Goal: Task Accomplishment & Management: Manage account settings

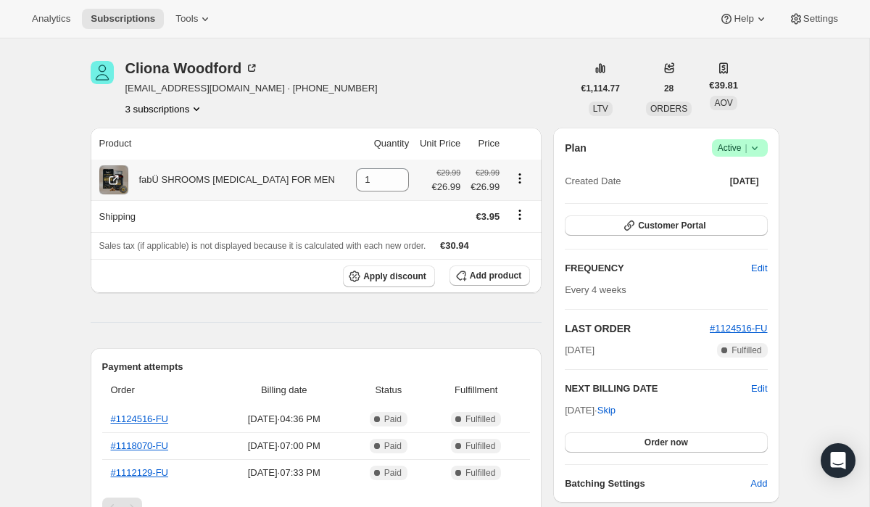
scroll to position [55, 0]
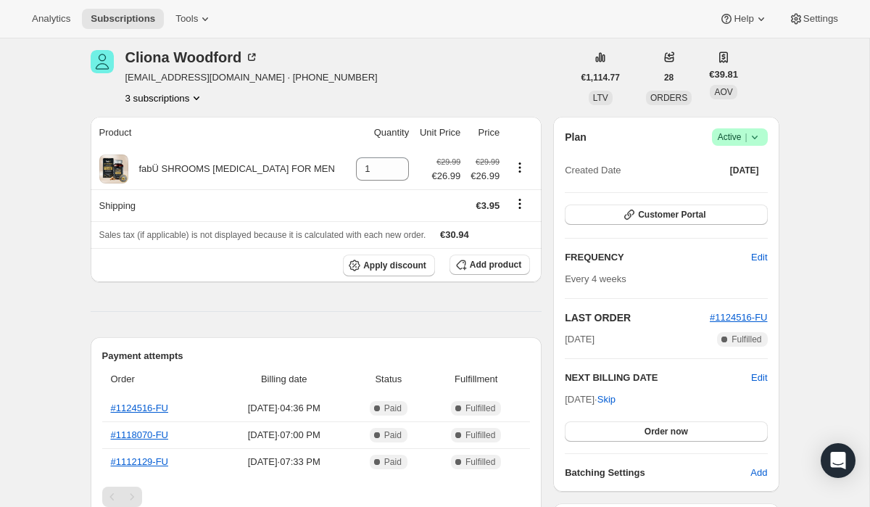
click at [184, 99] on button "3 subscriptions" at bounding box center [164, 98] width 79 height 15
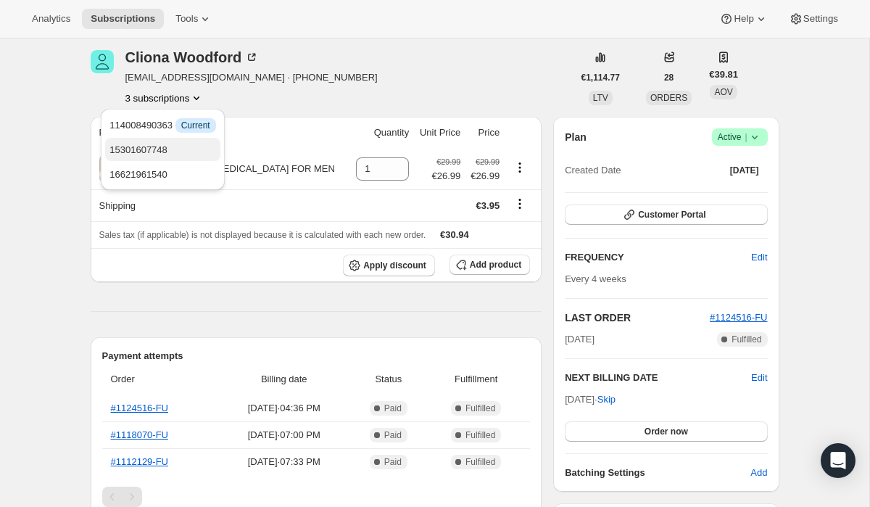
click at [162, 149] on span "15301607748" at bounding box center [139, 149] width 58 height 11
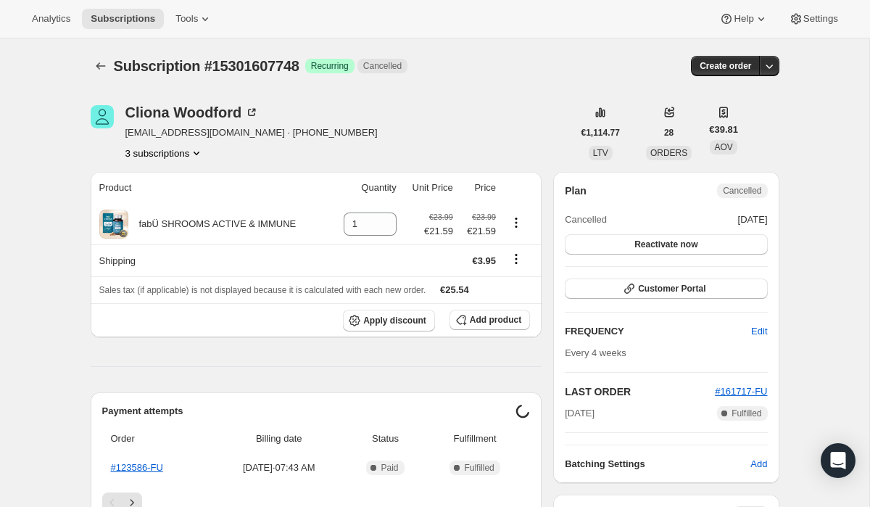
click at [174, 149] on button "3 subscriptions" at bounding box center [164, 153] width 79 height 15
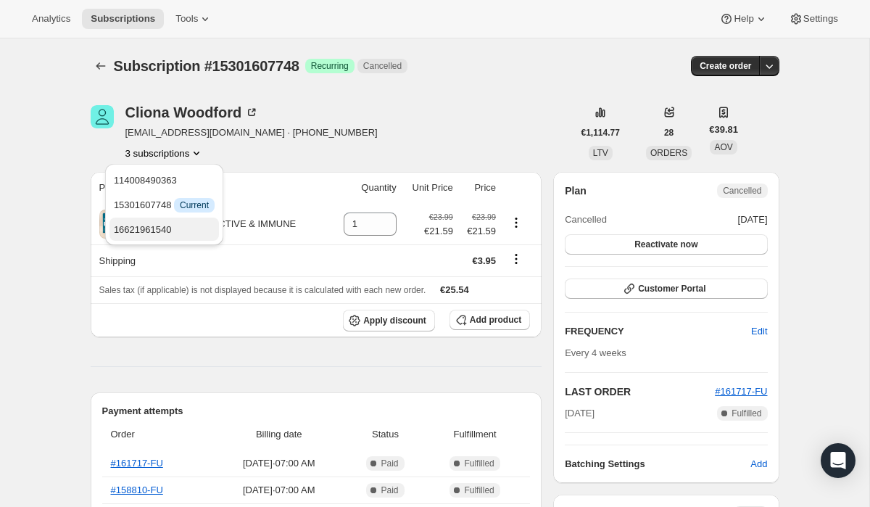
click at [154, 224] on span "16621961540" at bounding box center [143, 229] width 58 height 11
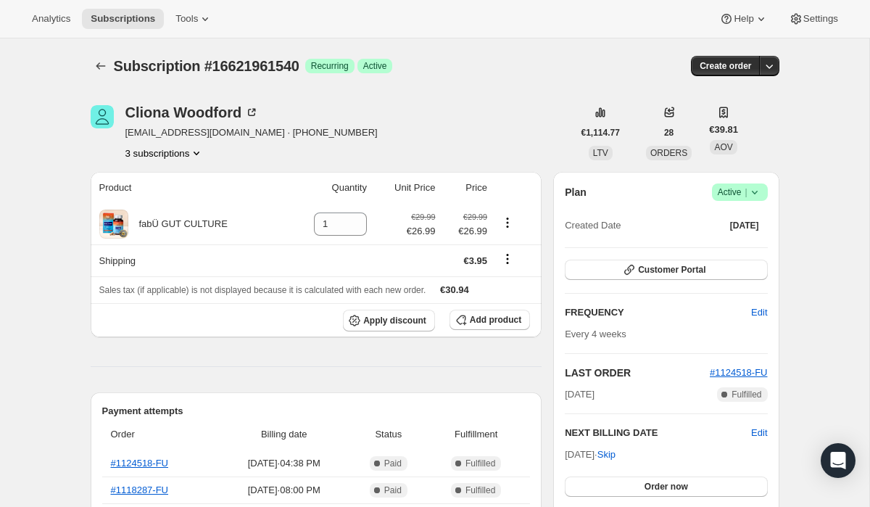
click at [174, 155] on button "3 subscriptions" at bounding box center [164, 153] width 79 height 15
click at [165, 175] on span "114008490363" at bounding box center [145, 180] width 63 height 11
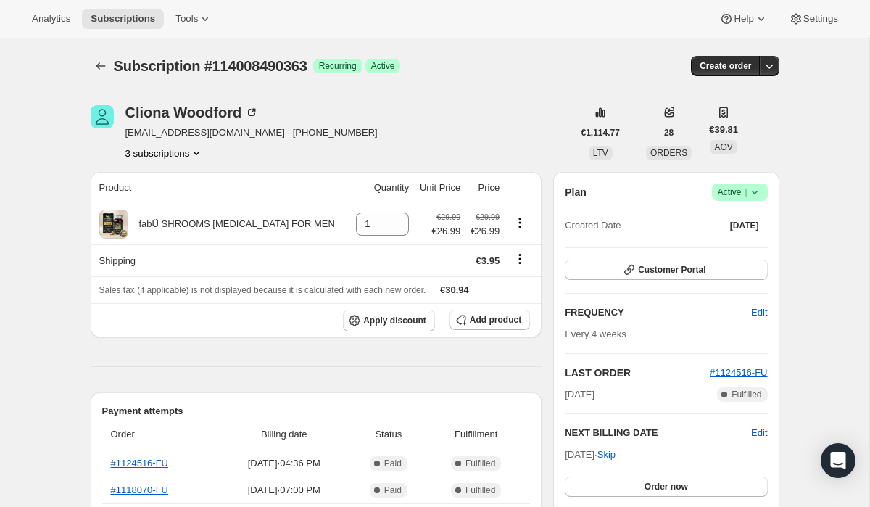
click at [593, 8] on div "Analytics Subscriptions Tools Help Settings" at bounding box center [435, 19] width 870 height 38
click at [160, 150] on button "3 subscriptions" at bounding box center [164, 153] width 79 height 15
click at [165, 155] on button "3 subscriptions" at bounding box center [164, 153] width 79 height 15
click at [292, 156] on div "3 subscriptions" at bounding box center [251, 153] width 252 height 15
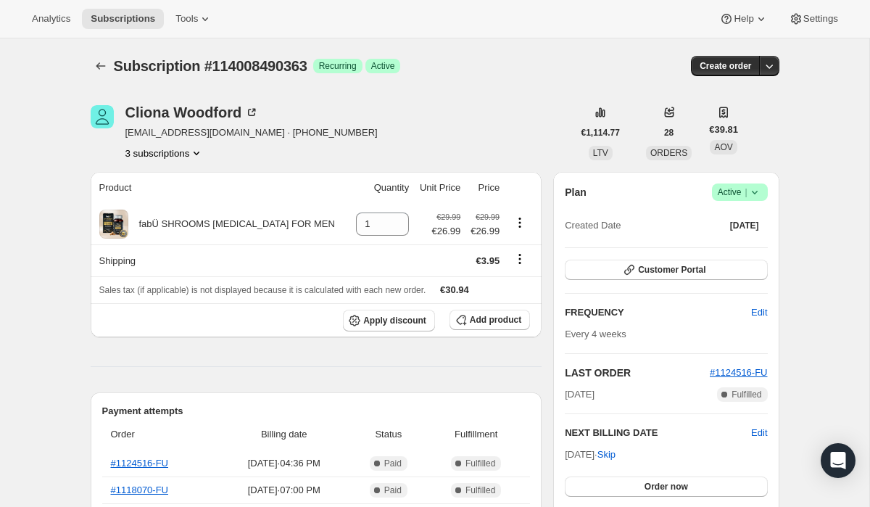
click at [145, 155] on button "3 subscriptions" at bounding box center [164, 153] width 79 height 15
click at [144, 154] on button "3 subscriptions" at bounding box center [164, 153] width 79 height 15
click at [409, 289] on span "Sales tax (if applicable) is not displayed because it is calculated with each n…" at bounding box center [262, 290] width 327 height 10
click at [464, 321] on icon "button" at bounding box center [461, 320] width 15 height 15
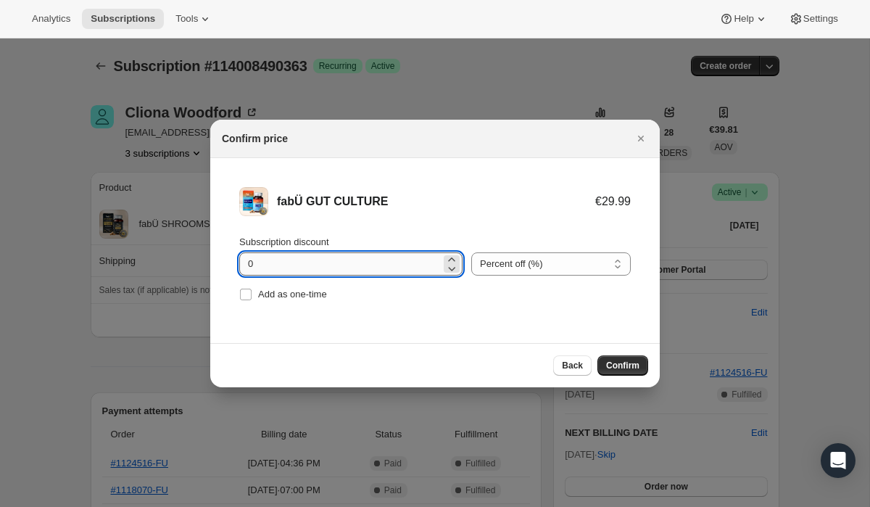
click at [299, 263] on input "0" at bounding box center [340, 263] width 202 height 23
type input "10"
click at [625, 366] on span "Confirm" at bounding box center [622, 366] width 33 height 12
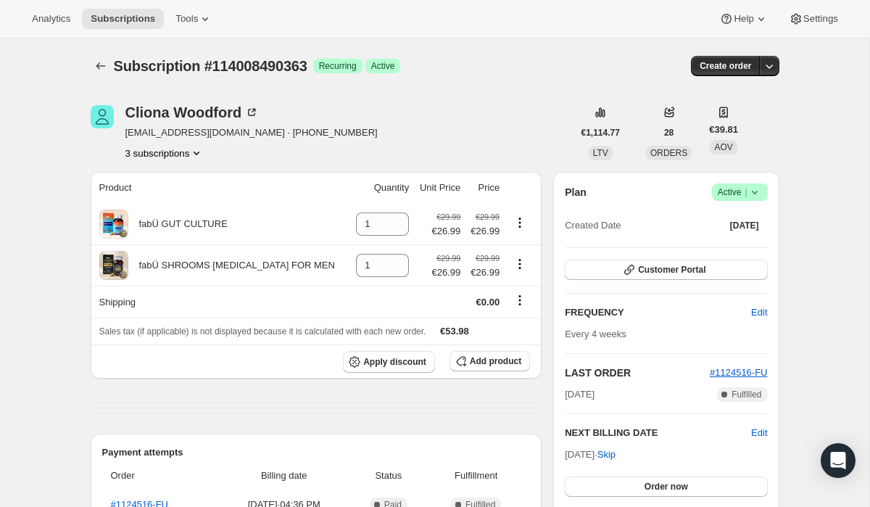
click at [148, 152] on button "3 subscriptions" at bounding box center [164, 153] width 79 height 15
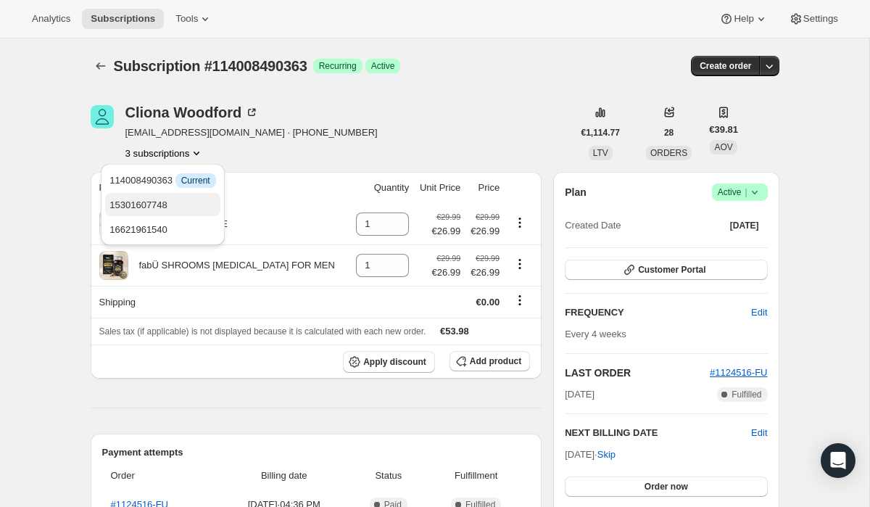
click at [173, 198] on span "15301607748" at bounding box center [163, 205] width 106 height 15
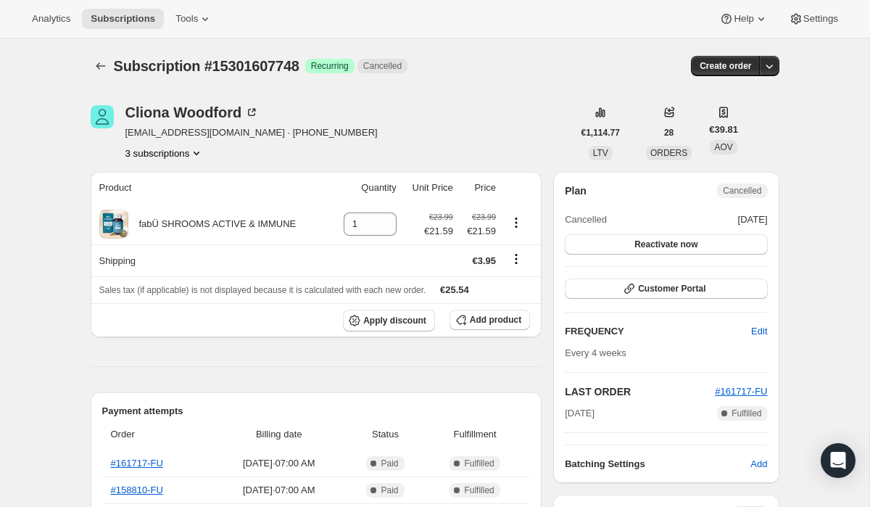
click at [153, 151] on button "3 subscriptions" at bounding box center [164, 153] width 79 height 15
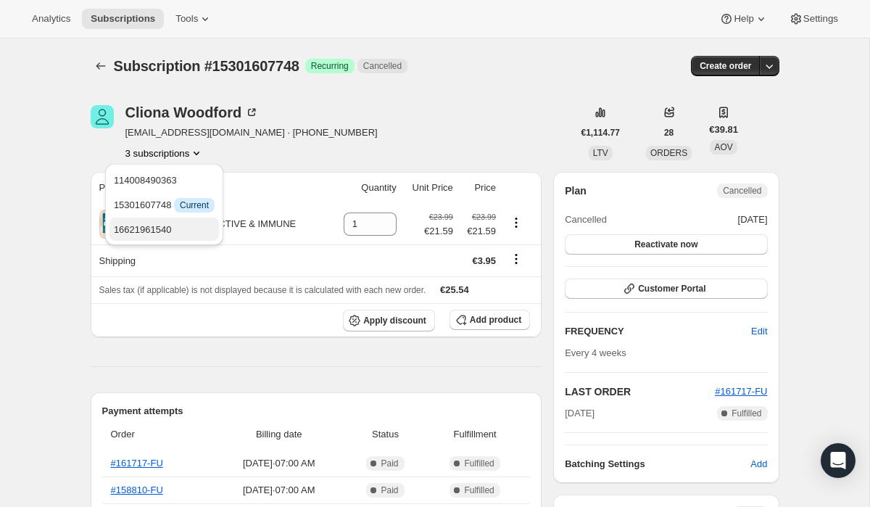
click at [188, 221] on button "16621961540" at bounding box center [165, 229] width 110 height 23
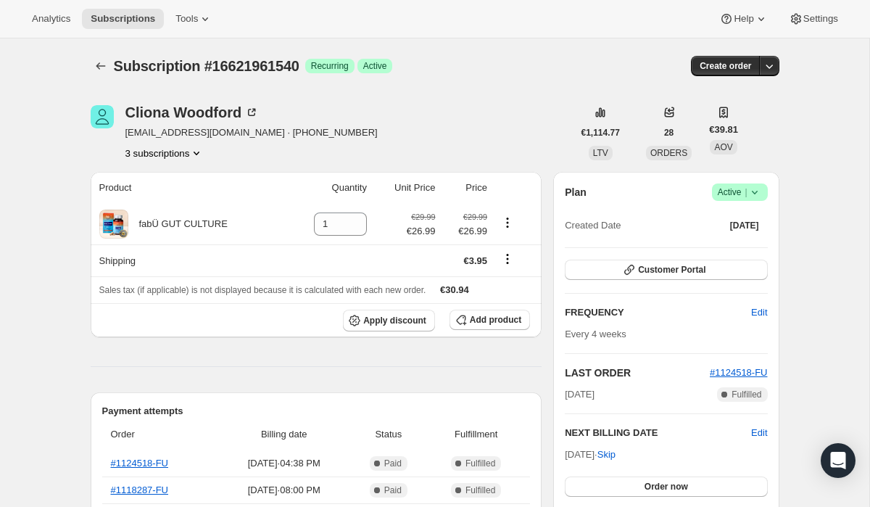
click at [756, 195] on icon at bounding box center [755, 192] width 15 height 15
click at [715, 244] on span "Cancel subscription" at bounding box center [734, 245] width 82 height 11
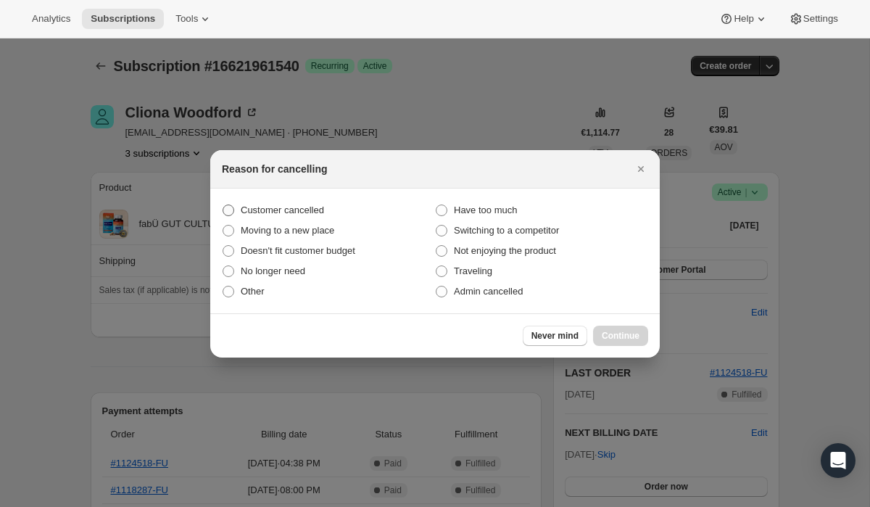
click at [232, 207] on span ":rpr:" at bounding box center [229, 211] width 12 height 12
click at [223, 205] on input "Customer cancelled" at bounding box center [223, 205] width 1 height 1
radio input "true"
click at [606, 337] on span "Continue" at bounding box center [621, 336] width 38 height 12
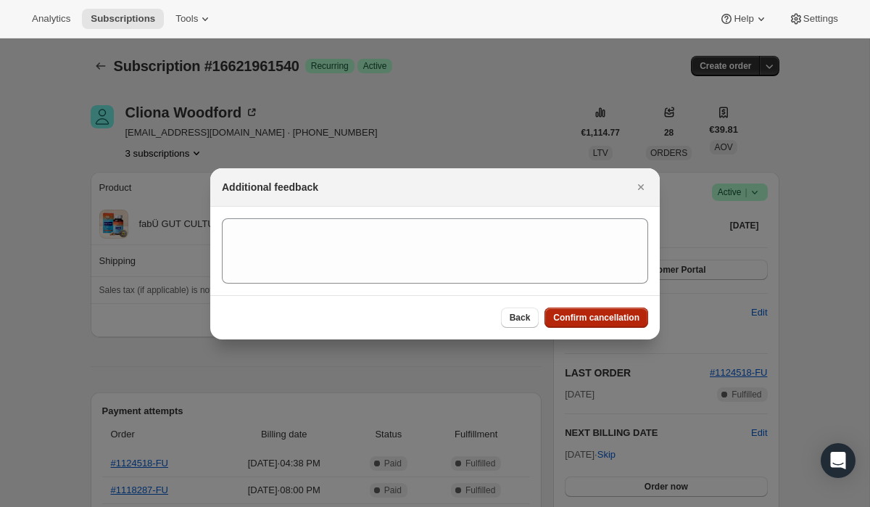
click at [593, 315] on span "Confirm cancellation" at bounding box center [596, 318] width 86 height 12
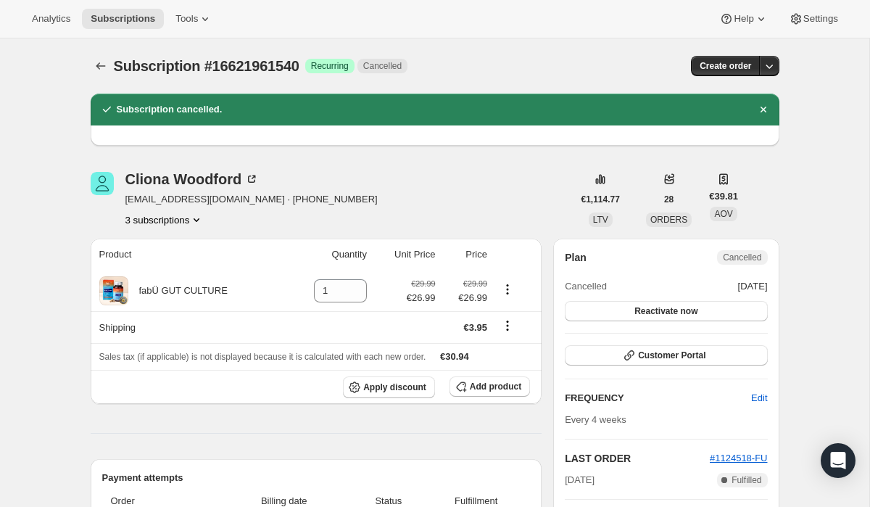
click at [160, 220] on button "3 subscriptions" at bounding box center [164, 220] width 79 height 15
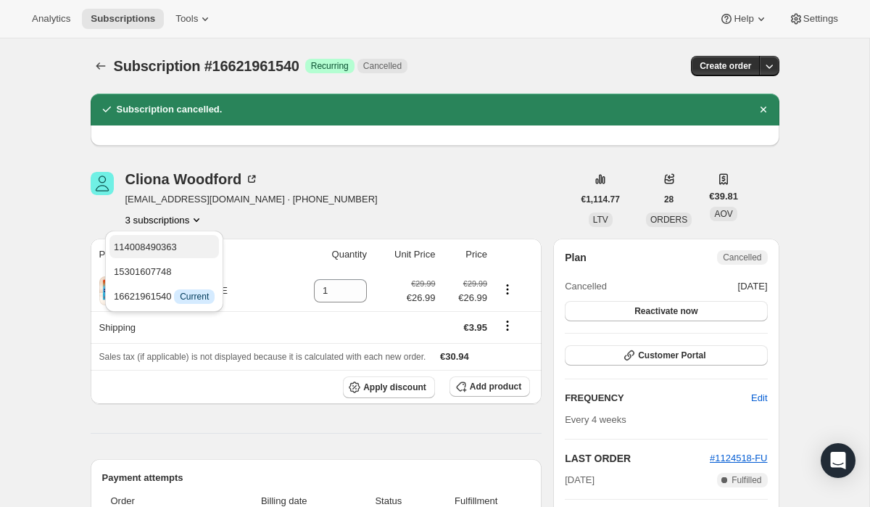
click at [191, 250] on span "114008490363" at bounding box center [164, 247] width 101 height 15
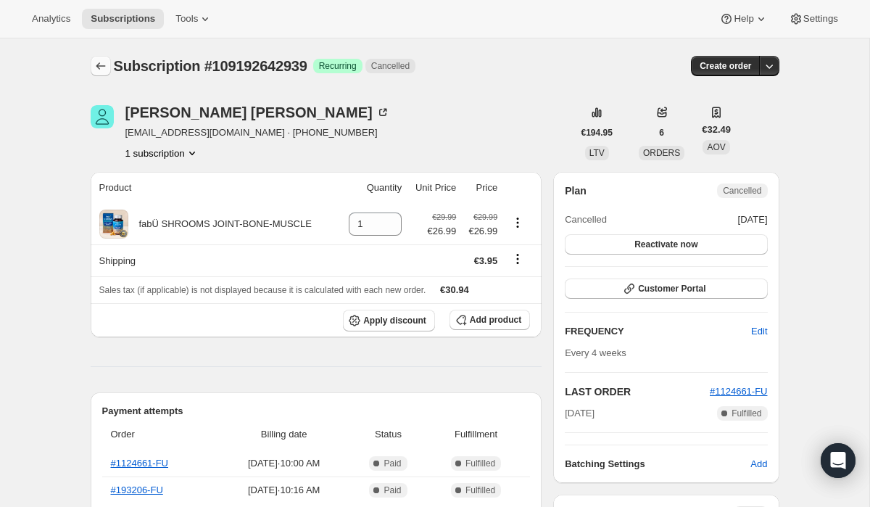
click at [104, 67] on icon "Subscriptions" at bounding box center [101, 66] width 15 height 15
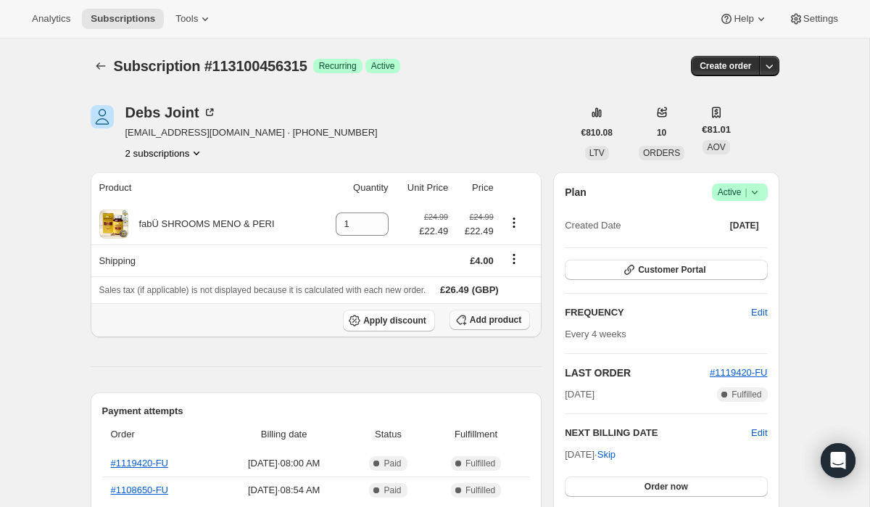
click at [508, 321] on span "Add product" at bounding box center [496, 320] width 52 height 12
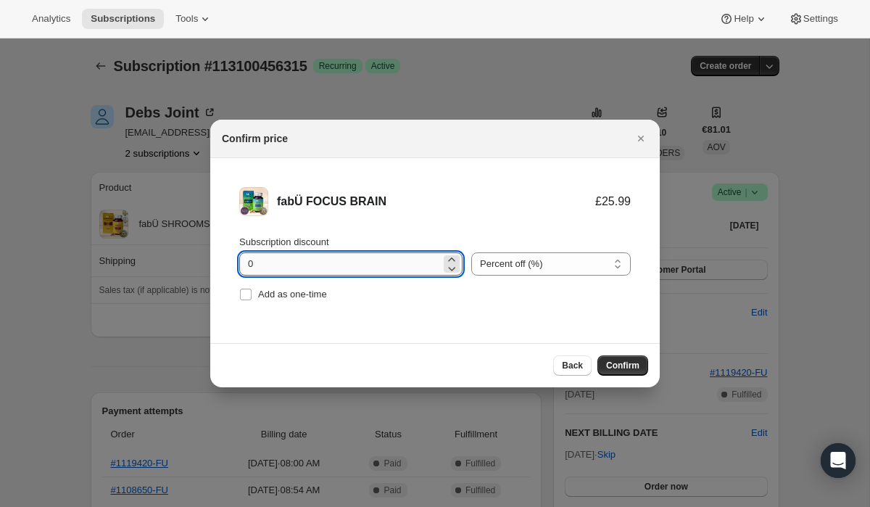
click at [371, 265] on input "0" at bounding box center [340, 263] width 202 height 23
type input "10"
click at [621, 363] on span "Confirm" at bounding box center [622, 366] width 33 height 12
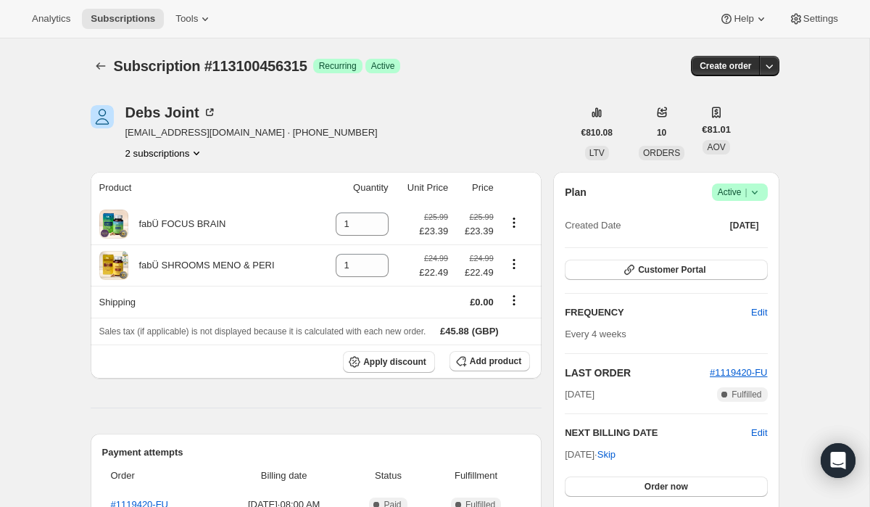
click at [174, 154] on button "2 subscriptions" at bounding box center [164, 153] width 79 height 15
click at [169, 206] on span "116637270395" at bounding box center [143, 204] width 63 height 11
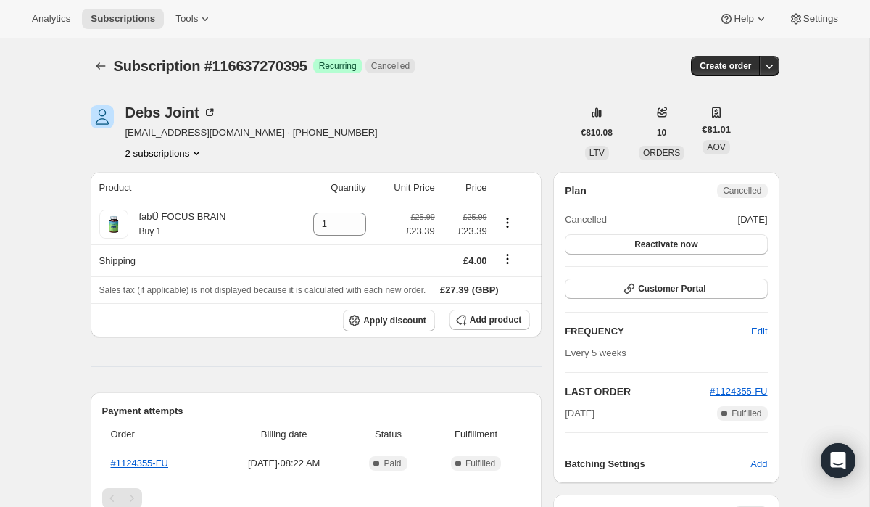
click at [155, 153] on button "2 subscriptions" at bounding box center [164, 153] width 79 height 15
click at [155, 178] on span "113100456315" at bounding box center [142, 180] width 63 height 11
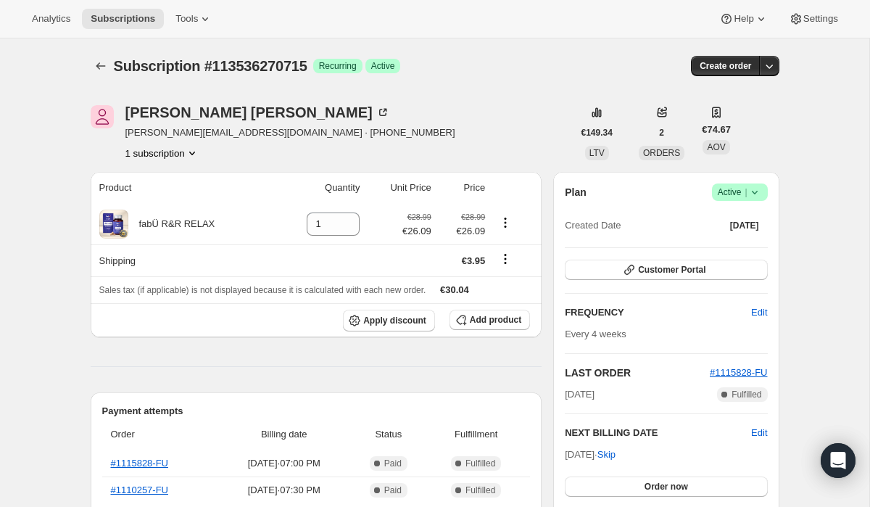
click at [754, 193] on icon at bounding box center [755, 193] width 6 height 4
click at [741, 240] on span "Cancel subscription" at bounding box center [734, 245] width 82 height 11
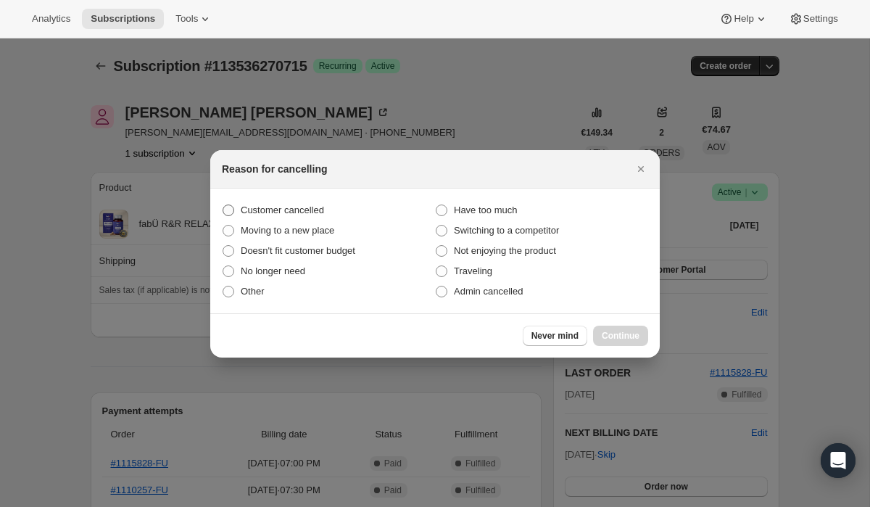
click at [231, 210] on span ":rbk:" at bounding box center [229, 211] width 12 height 12
click at [223, 205] on input "Customer cancelled" at bounding box center [223, 205] width 1 height 1
radio input "true"
click at [619, 341] on span "Continue" at bounding box center [621, 336] width 38 height 12
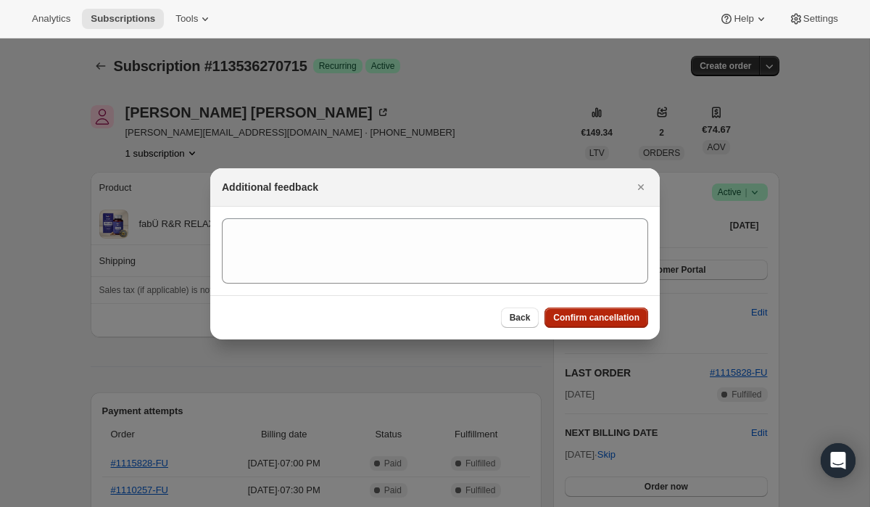
click at [590, 313] on span "Confirm cancellation" at bounding box center [596, 318] width 86 height 12
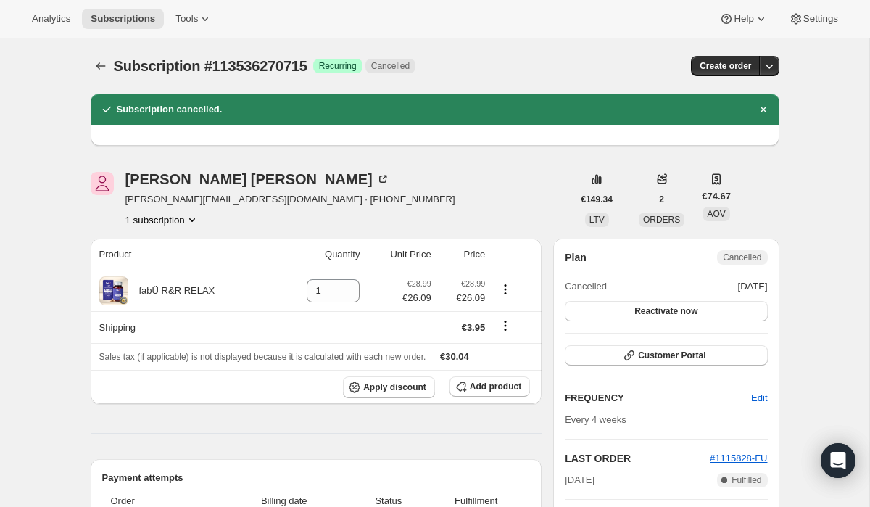
click at [179, 218] on button "1 subscription" at bounding box center [162, 220] width 74 height 15
click at [229, 337] on th "Shipping" at bounding box center [184, 327] width 186 height 32
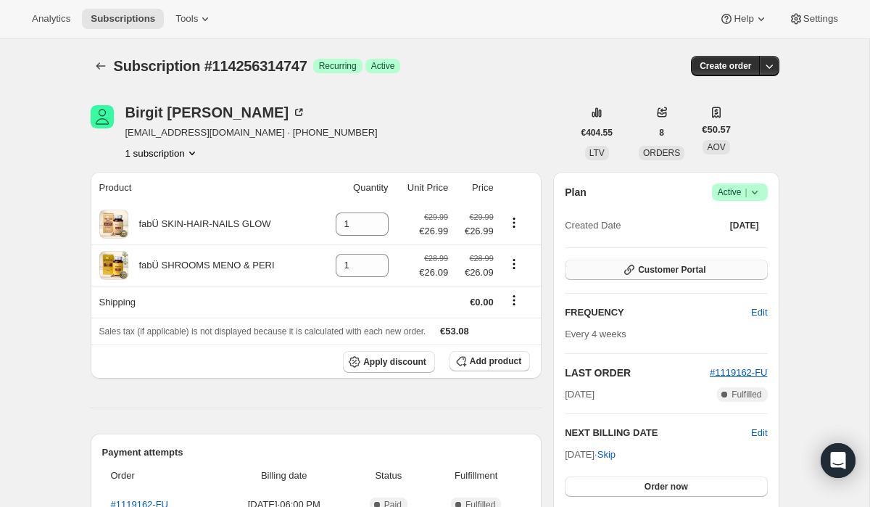
click at [693, 267] on span "Customer Portal" at bounding box center [671, 270] width 67 height 12
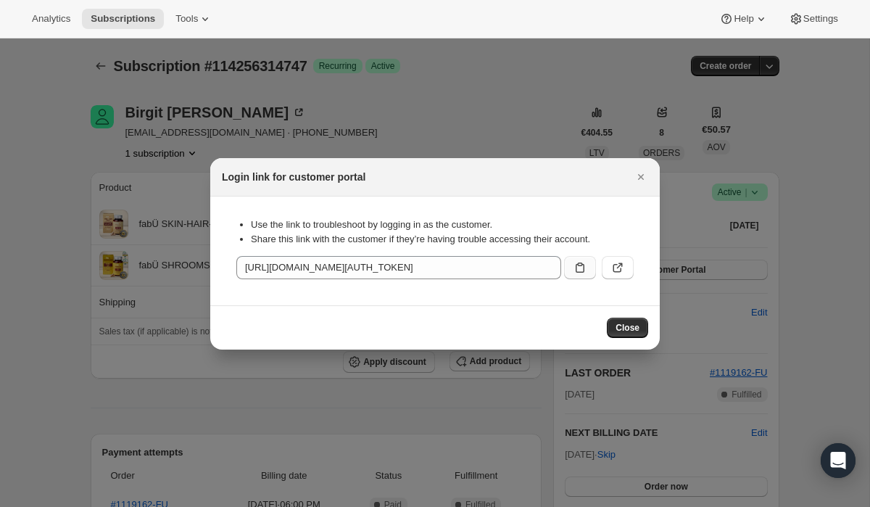
click at [577, 266] on icon ":rbt:" at bounding box center [580, 267] width 15 height 15
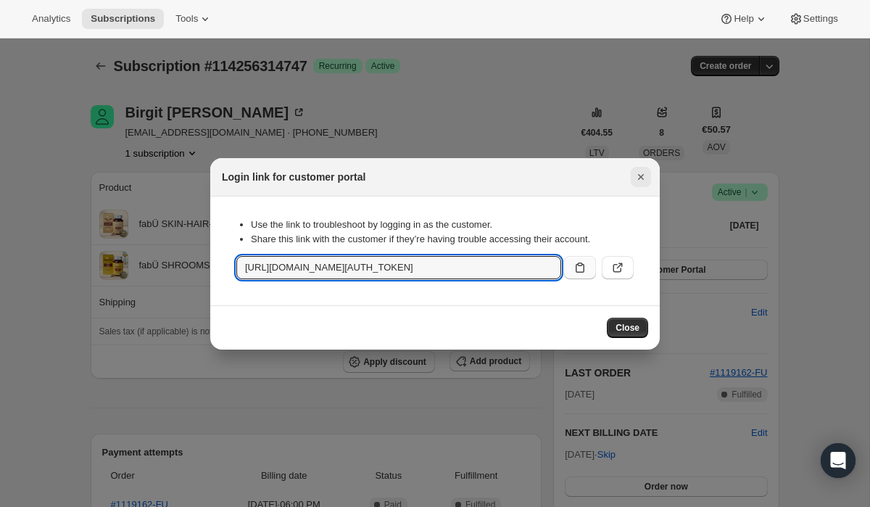
click at [648, 176] on icon "Close" at bounding box center [641, 177] width 15 height 15
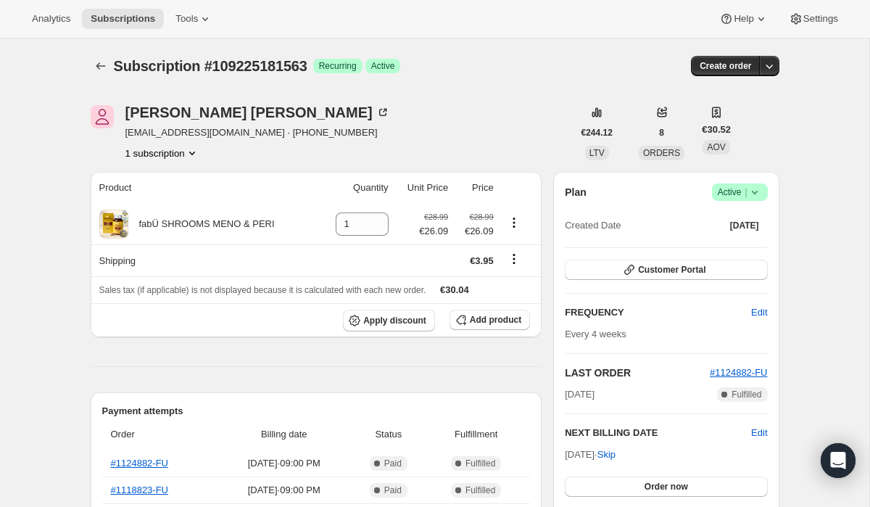
click at [753, 194] on icon at bounding box center [755, 192] width 15 height 15
click at [728, 240] on span "Cancel subscription" at bounding box center [734, 245] width 82 height 11
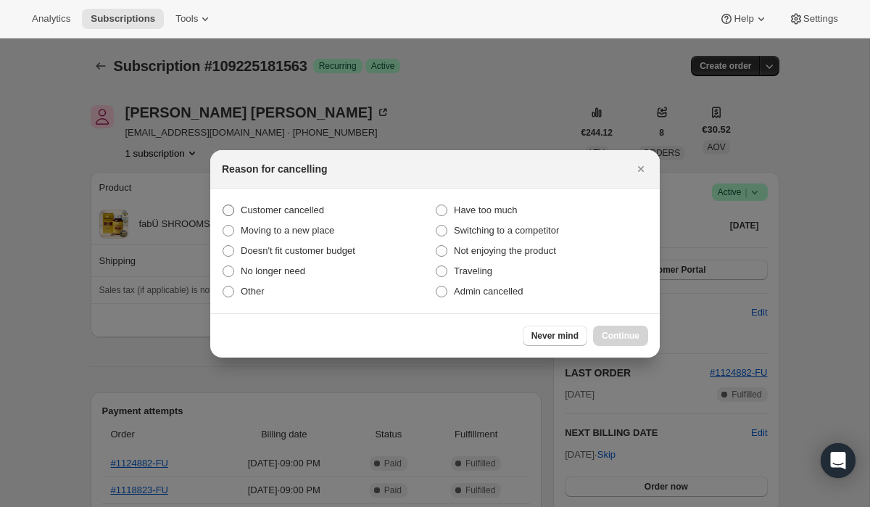
click at [229, 210] on span ":rbk:" at bounding box center [229, 211] width 12 height 12
click at [223, 205] on input "Customer cancelled" at bounding box center [223, 205] width 1 height 1
radio input "true"
click at [626, 333] on span "Continue" at bounding box center [621, 336] width 38 height 12
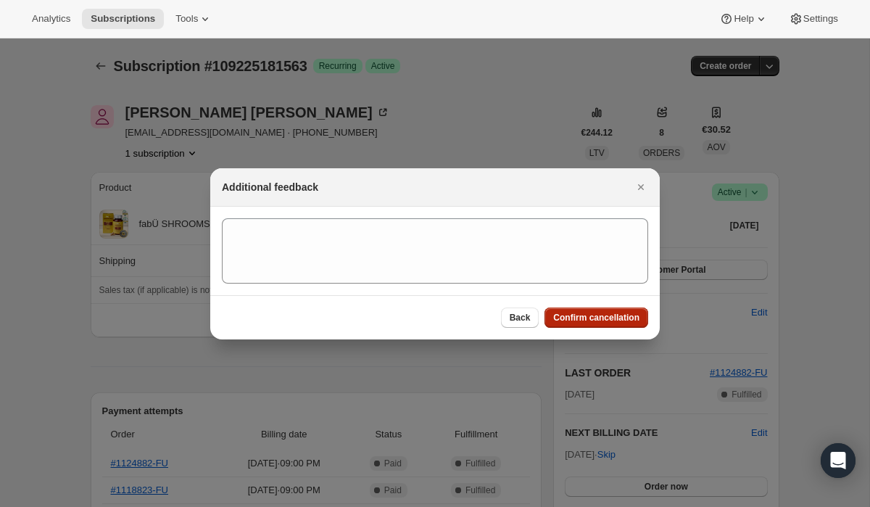
click at [579, 310] on button "Confirm cancellation" at bounding box center [597, 318] width 104 height 20
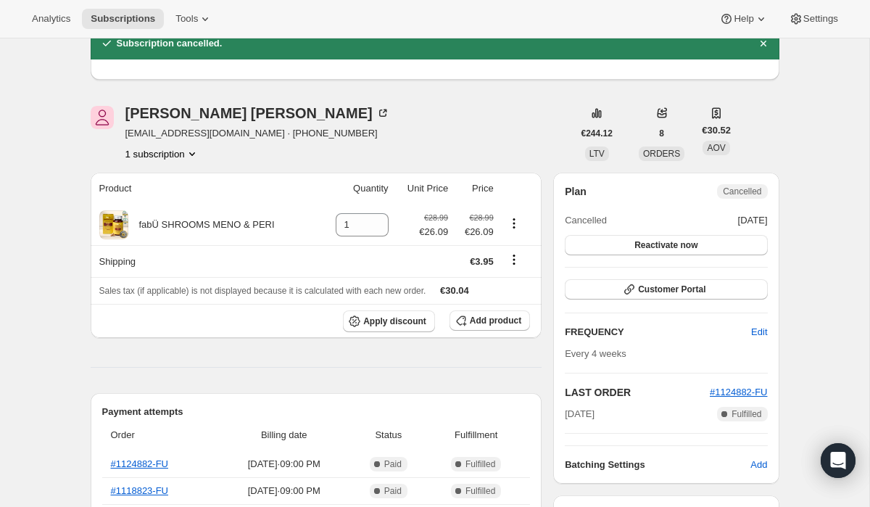
scroll to position [70, 0]
